Goal: Transaction & Acquisition: Purchase product/service

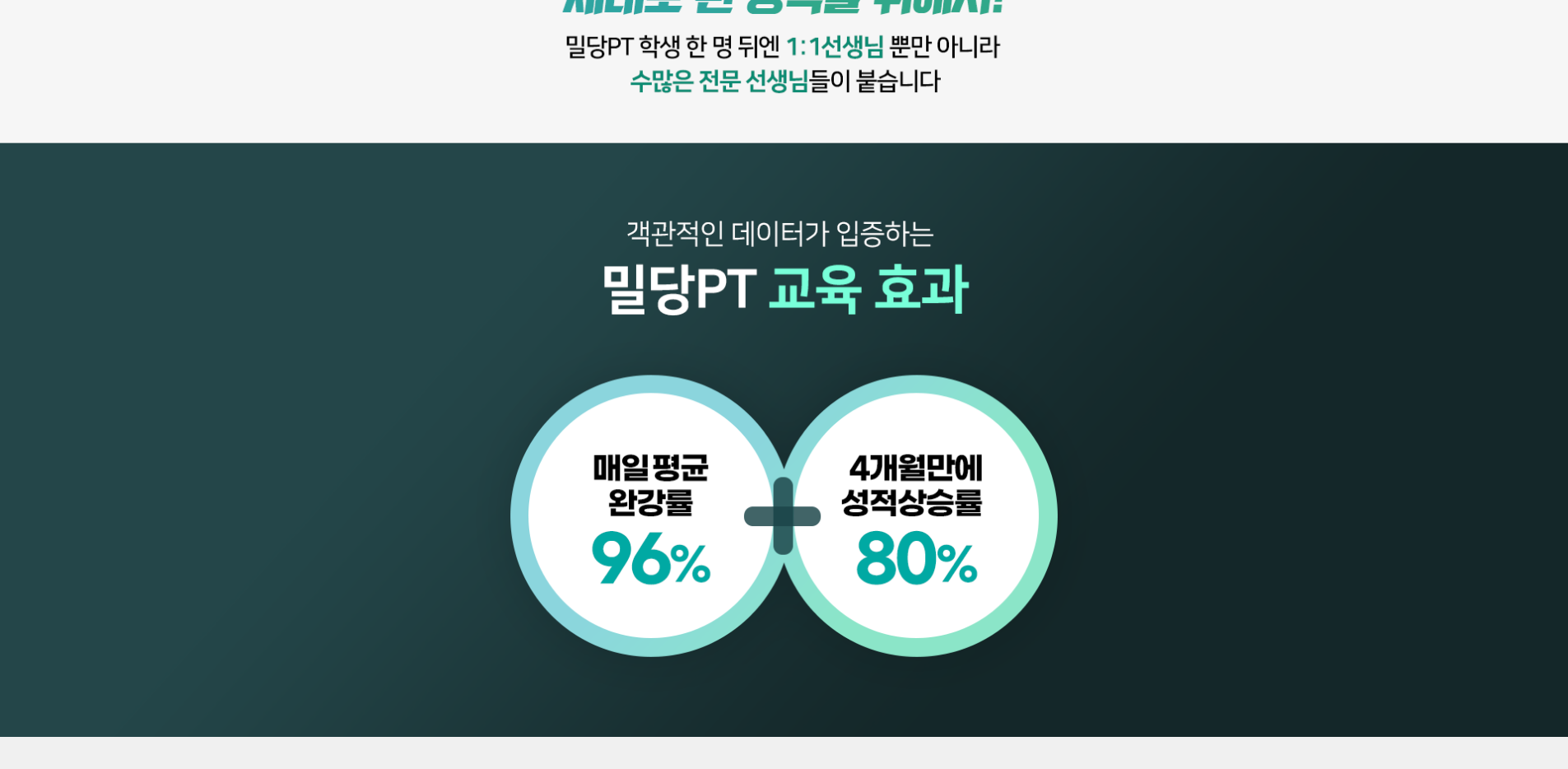
scroll to position [1949, 0]
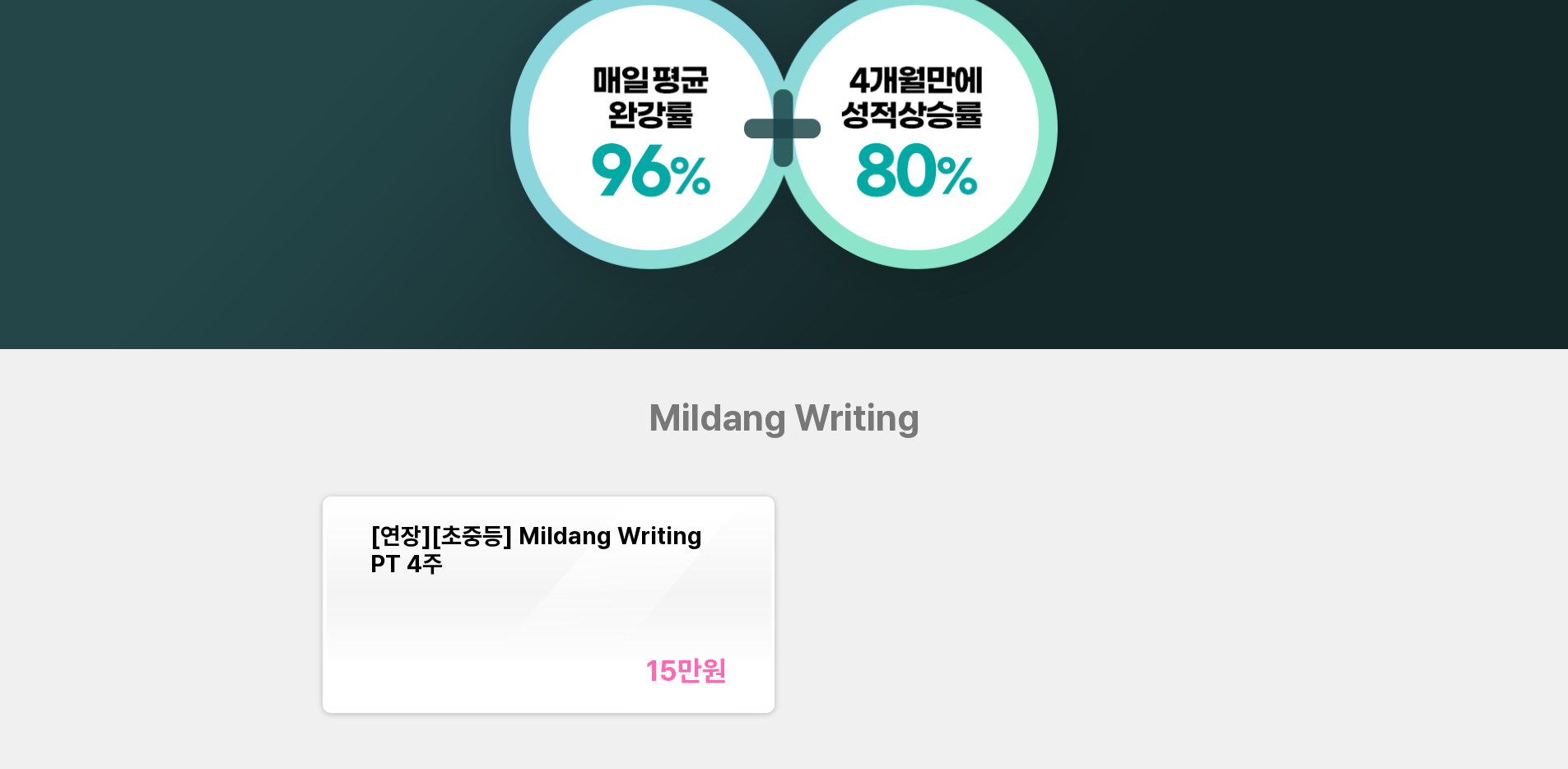
scroll to position [1851, 0]
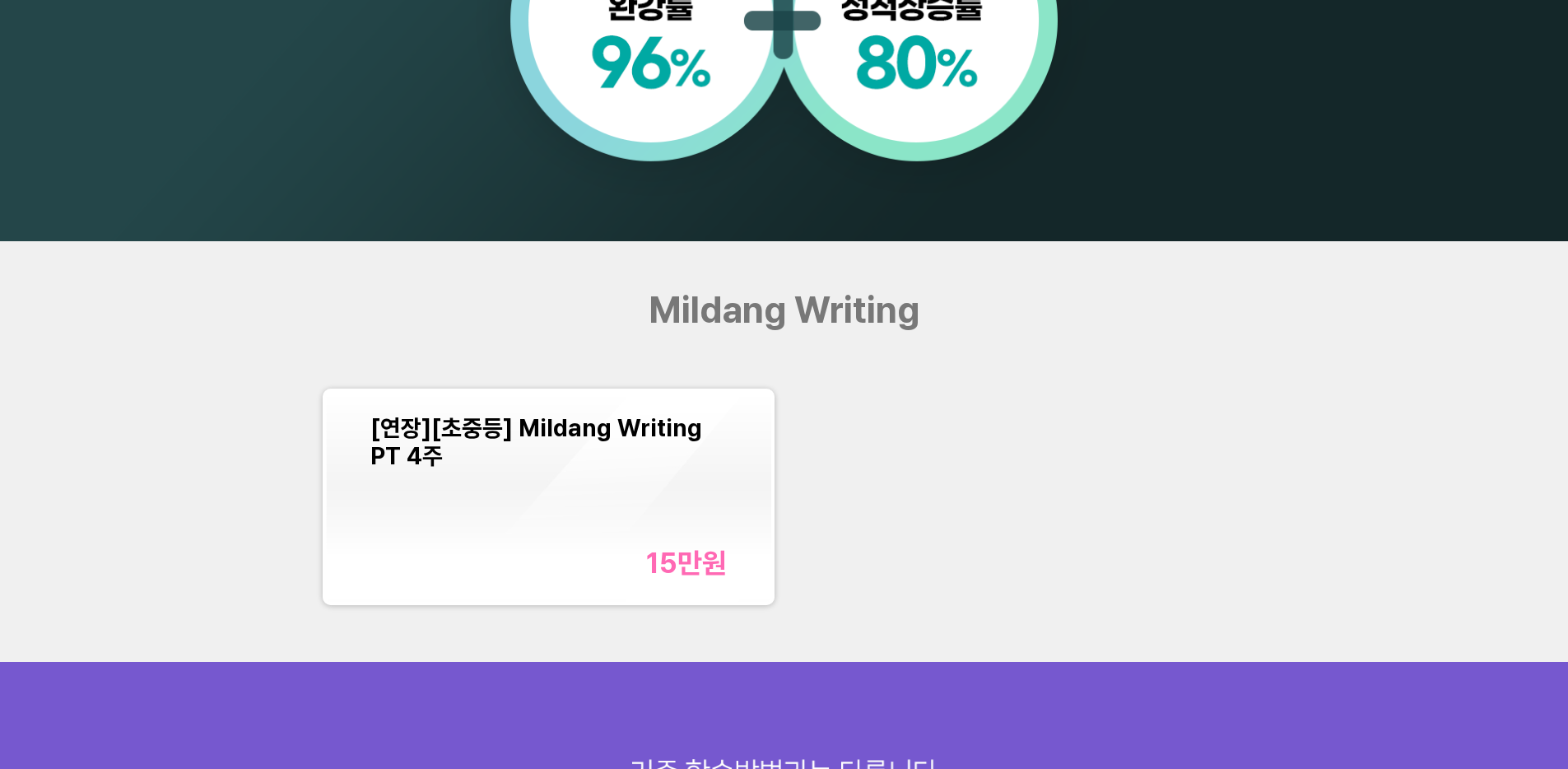
click at [377, 432] on span "[연장][초중등] Mildang Writing PT 4주" at bounding box center [536, 442] width 331 height 56
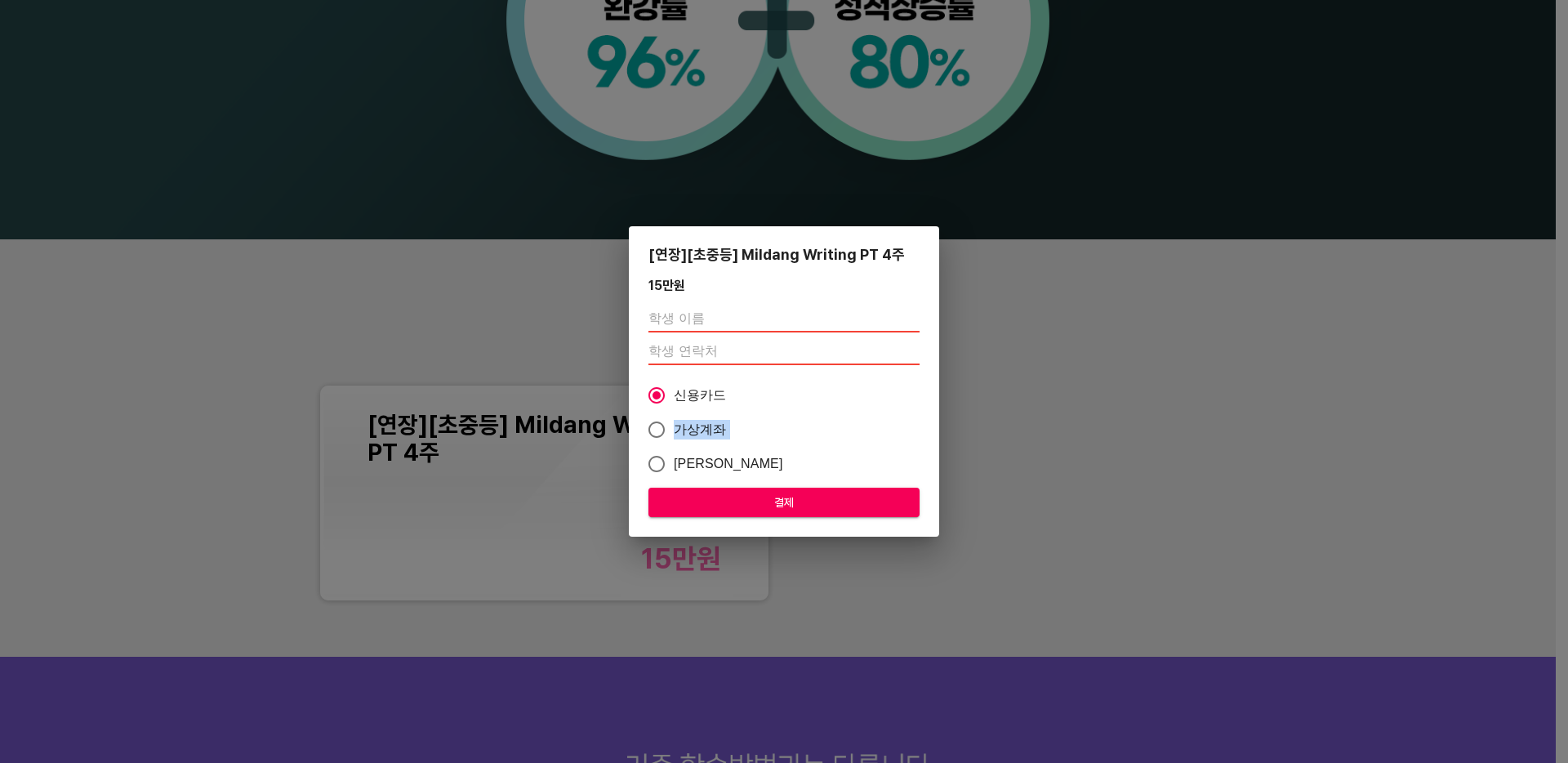
drag, startPoint x: 374, startPoint y: 429, endPoint x: 457, endPoint y: 463, distance: 89.7
click at [457, 463] on div "[연장][초중등] Mildang Writing PT 4주 15만 원 신용카드 가상계좌 카카오페이 결제" at bounding box center [784, 382] width 1568 height 763
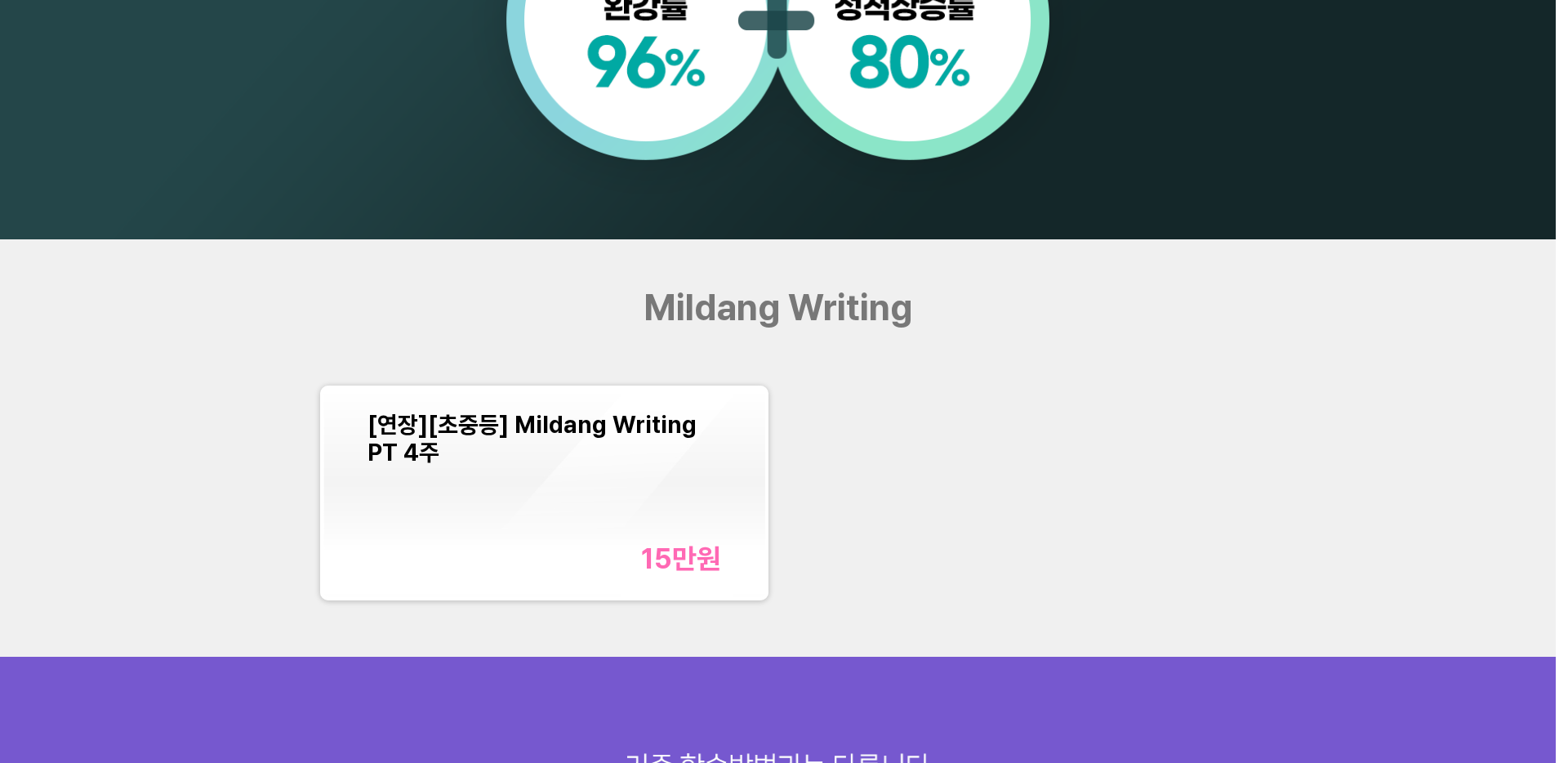
click at [457, 463] on div "원 결제" at bounding box center [784, 382] width 1568 height 763
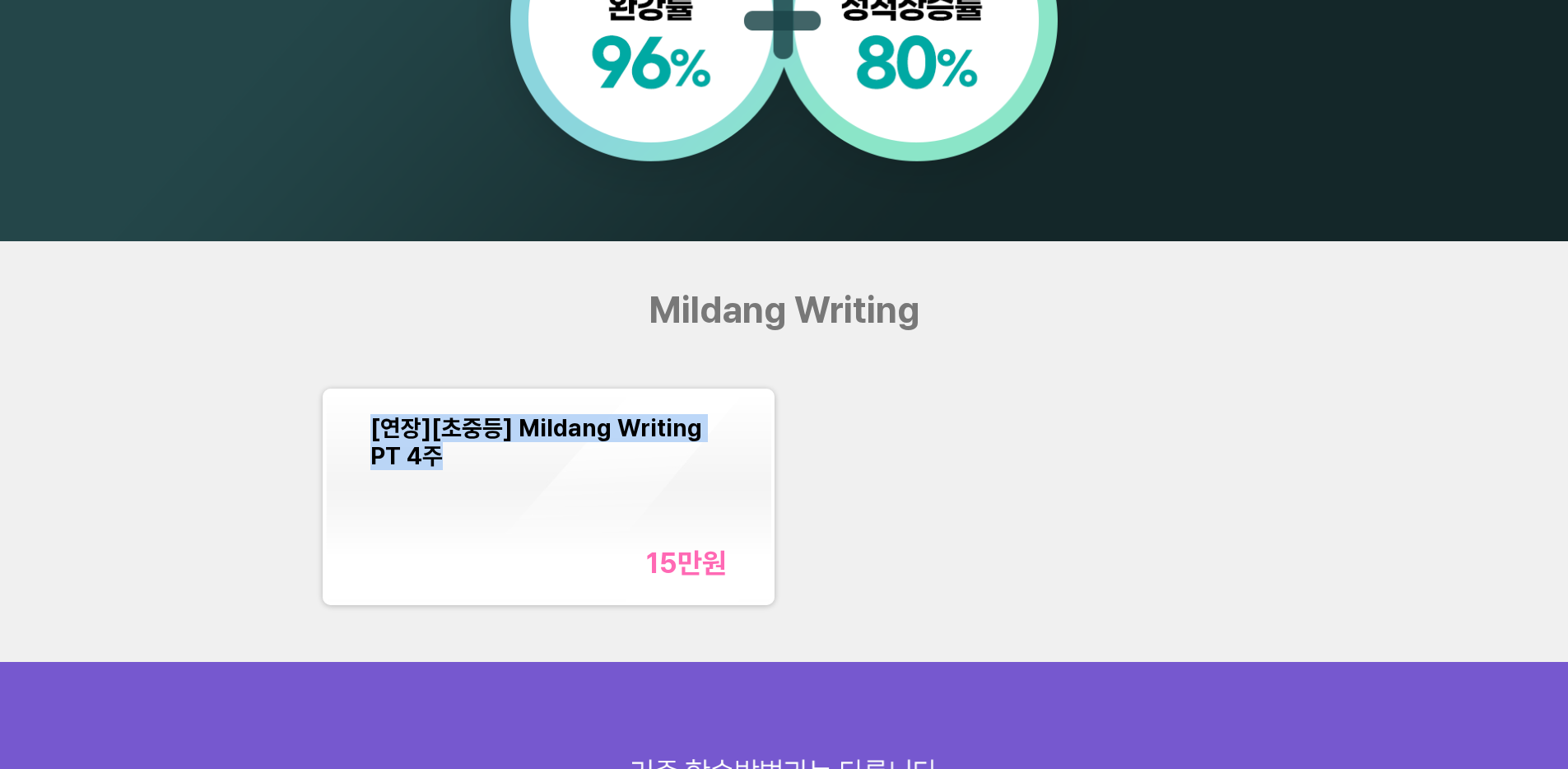
copy span "[연장][초중등] Mildang Writing PT 4주"
drag, startPoint x: 458, startPoint y: 466, endPoint x: 358, endPoint y: 435, distance: 104.7
click at [358, 435] on div "[연장][초중등] Mildang Writing PT 4주 15만 원" at bounding box center [548, 497] width 446 height 210
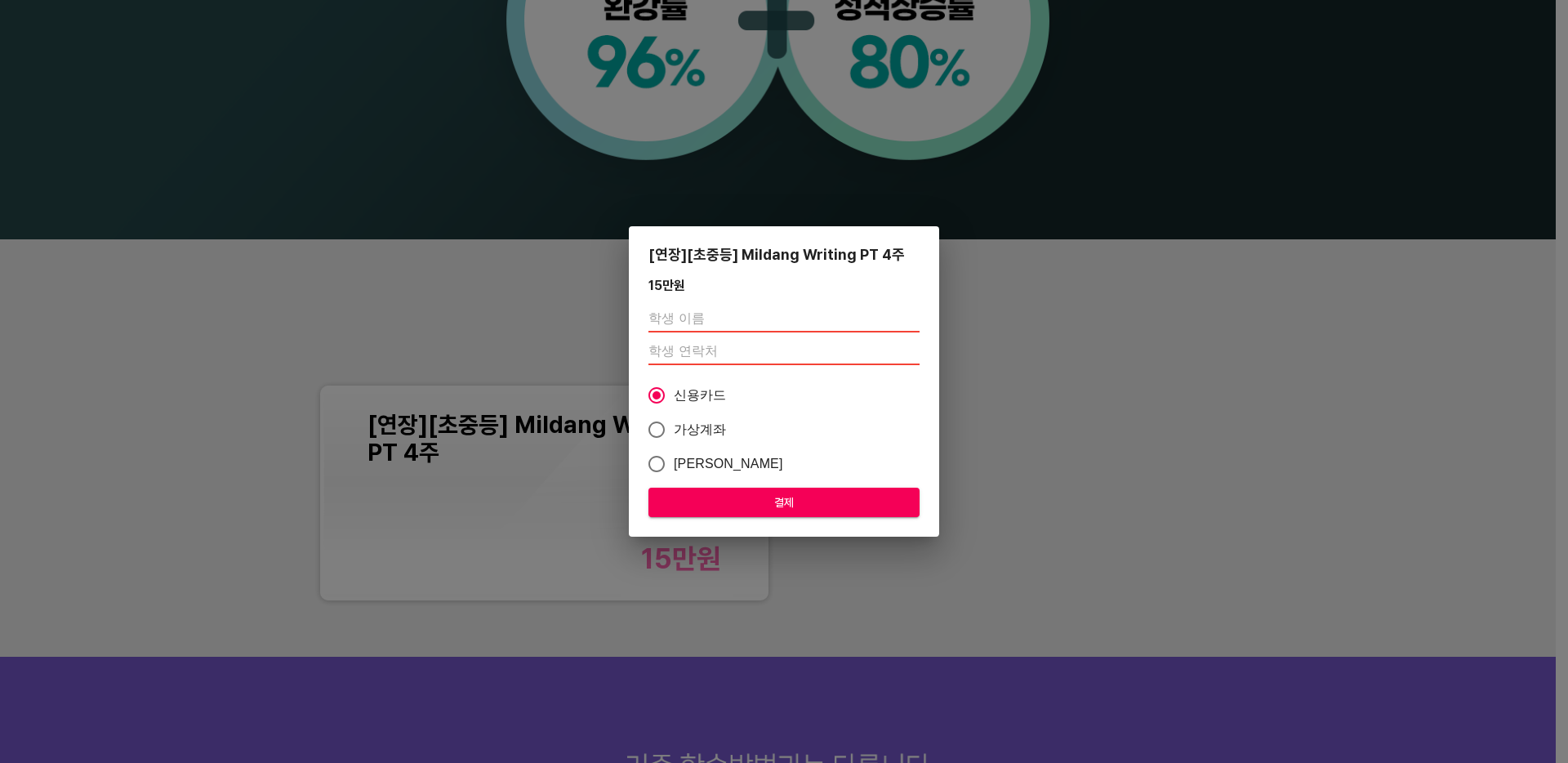
drag, startPoint x: 356, startPoint y: 431, endPoint x: 633, endPoint y: 6, distance: 507.3
click at [874, 149] on div "[연장][초중등] Mildang Writing PT 4주 15만 원 신용카드 가상계좌 카카오페이 결제" at bounding box center [784, 382] width 1568 height 763
